Goal: Task Accomplishment & Management: Use online tool/utility

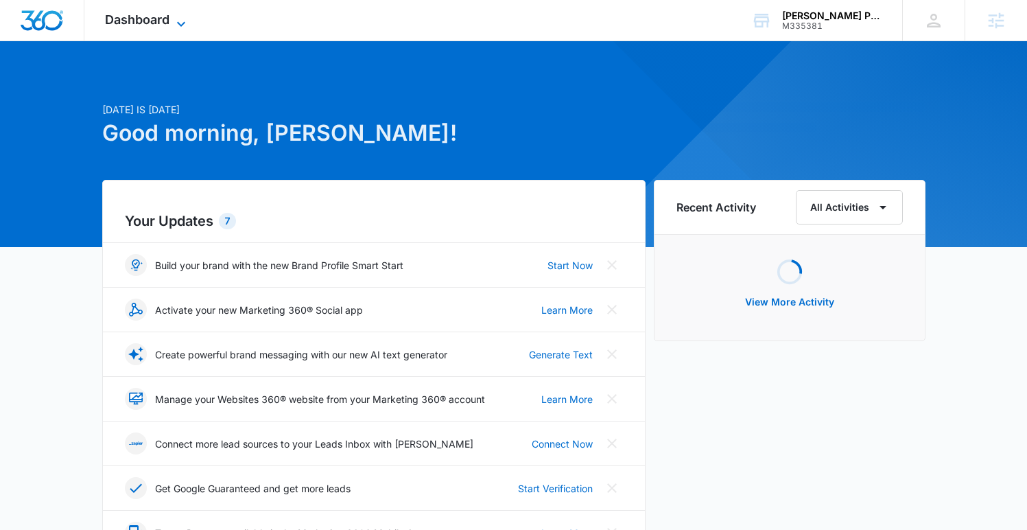
click at [126, 19] on span "Dashboard" at bounding box center [137, 19] width 65 height 14
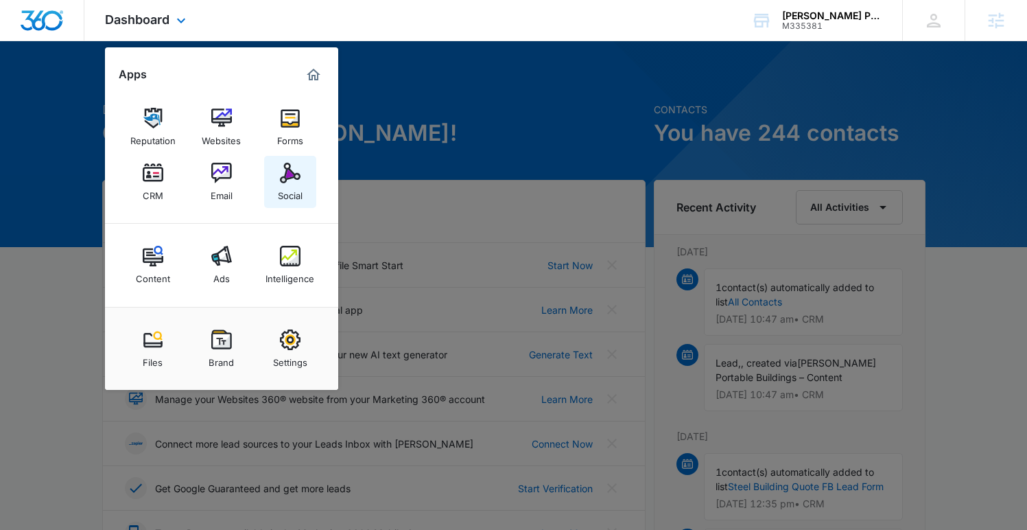
click at [279, 176] on link "Social" at bounding box center [290, 182] width 52 height 52
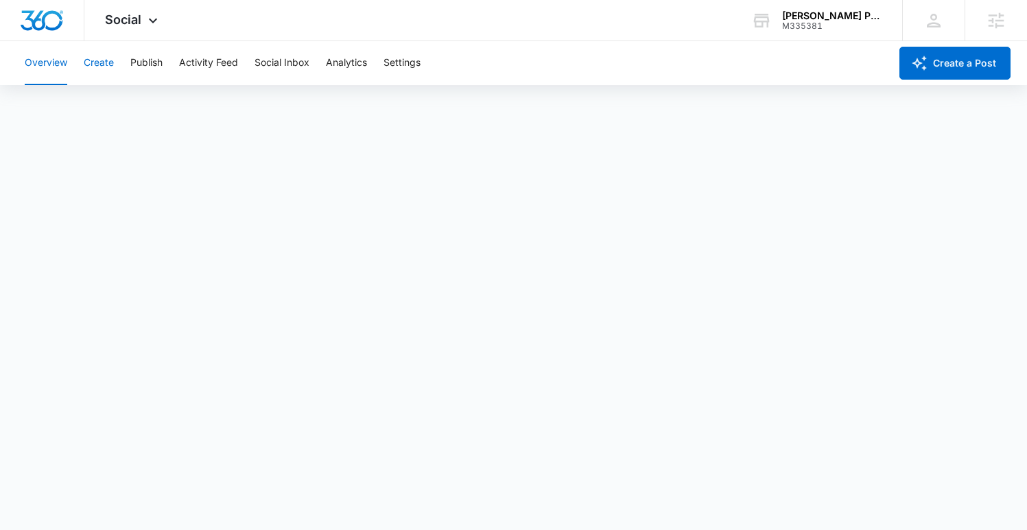
click at [97, 67] on button "Create" at bounding box center [99, 63] width 30 height 44
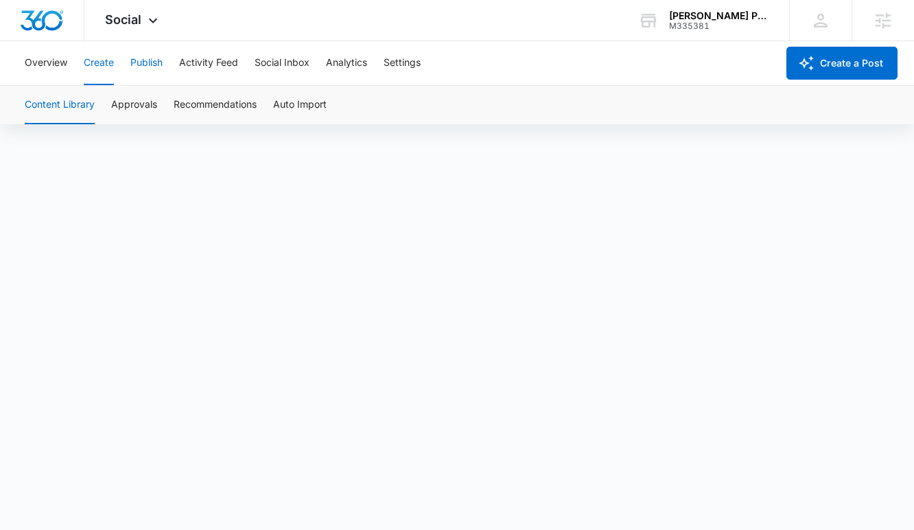
click at [142, 60] on button "Publish" at bounding box center [146, 63] width 32 height 44
click at [100, 68] on button "Create" at bounding box center [99, 63] width 30 height 44
click at [128, 112] on button "Approvals" at bounding box center [134, 105] width 46 height 38
